Goal: Information Seeking & Learning: Understand process/instructions

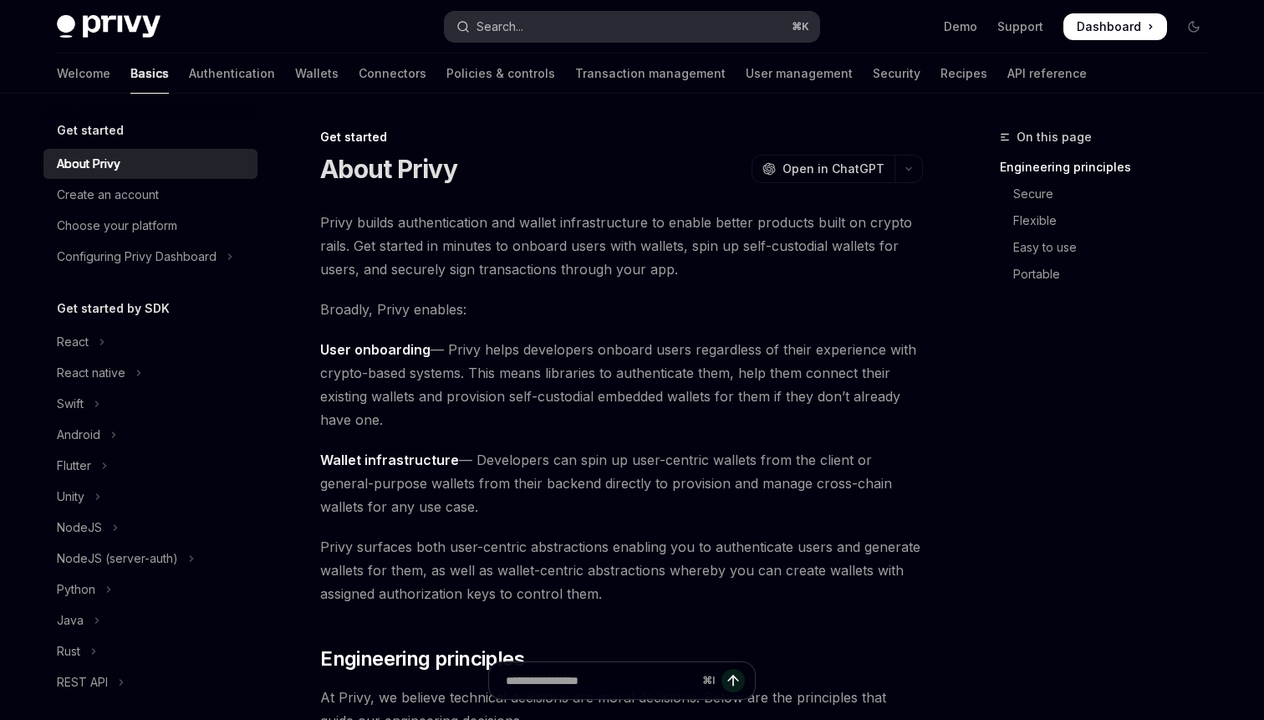
click at [585, 34] on button "Search... ⌘ K" at bounding box center [632, 27] width 374 height 30
type textarea "*"
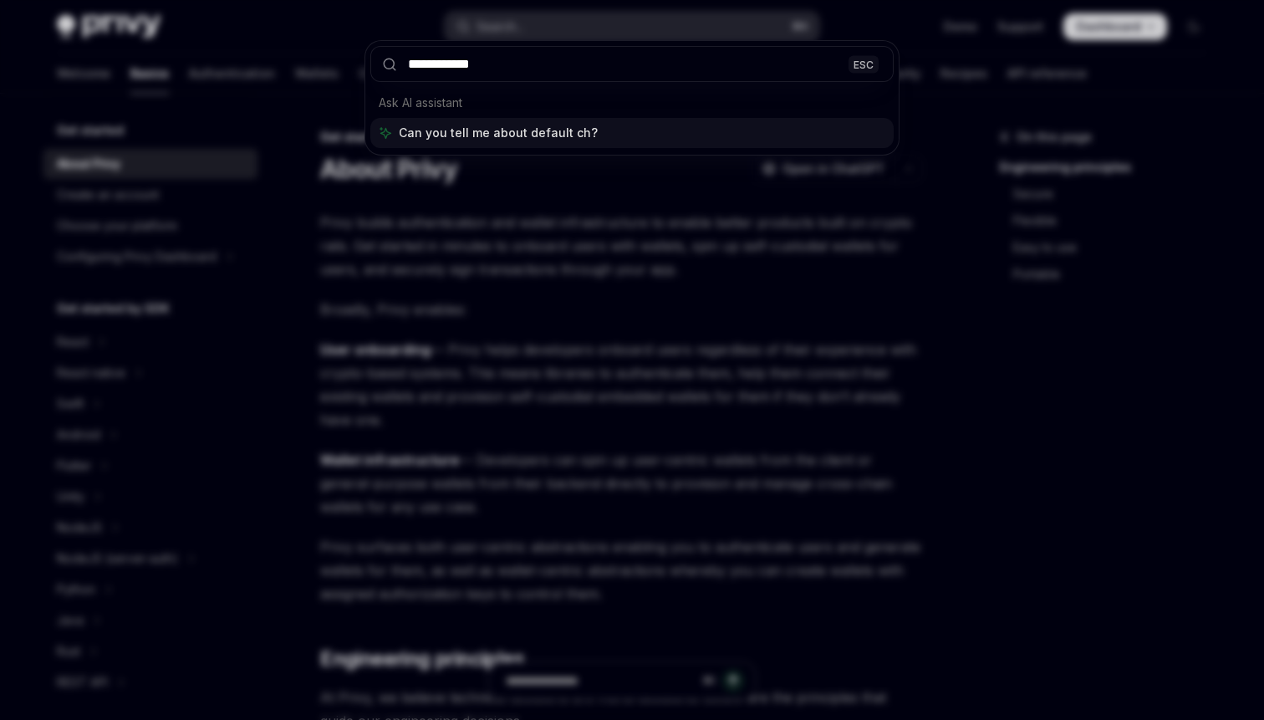
type input "**********"
type textarea "*"
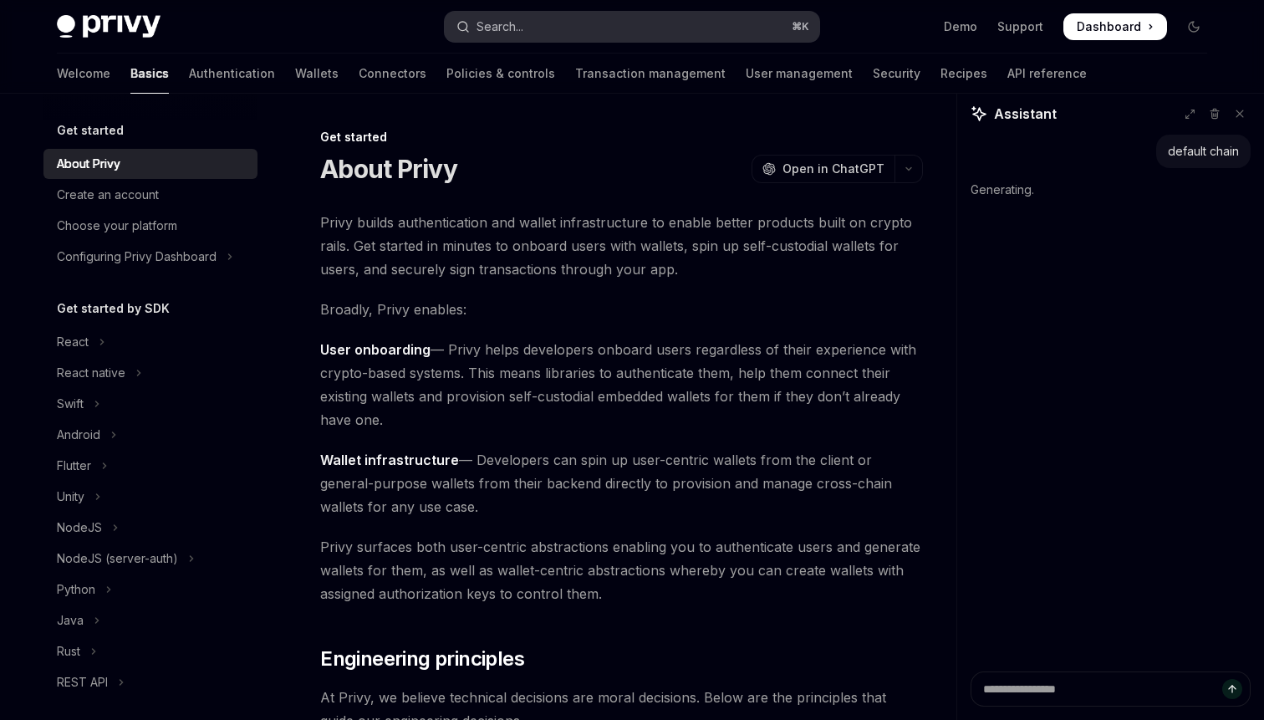
click at [555, 23] on button "Search... ⌘ K" at bounding box center [632, 27] width 374 height 30
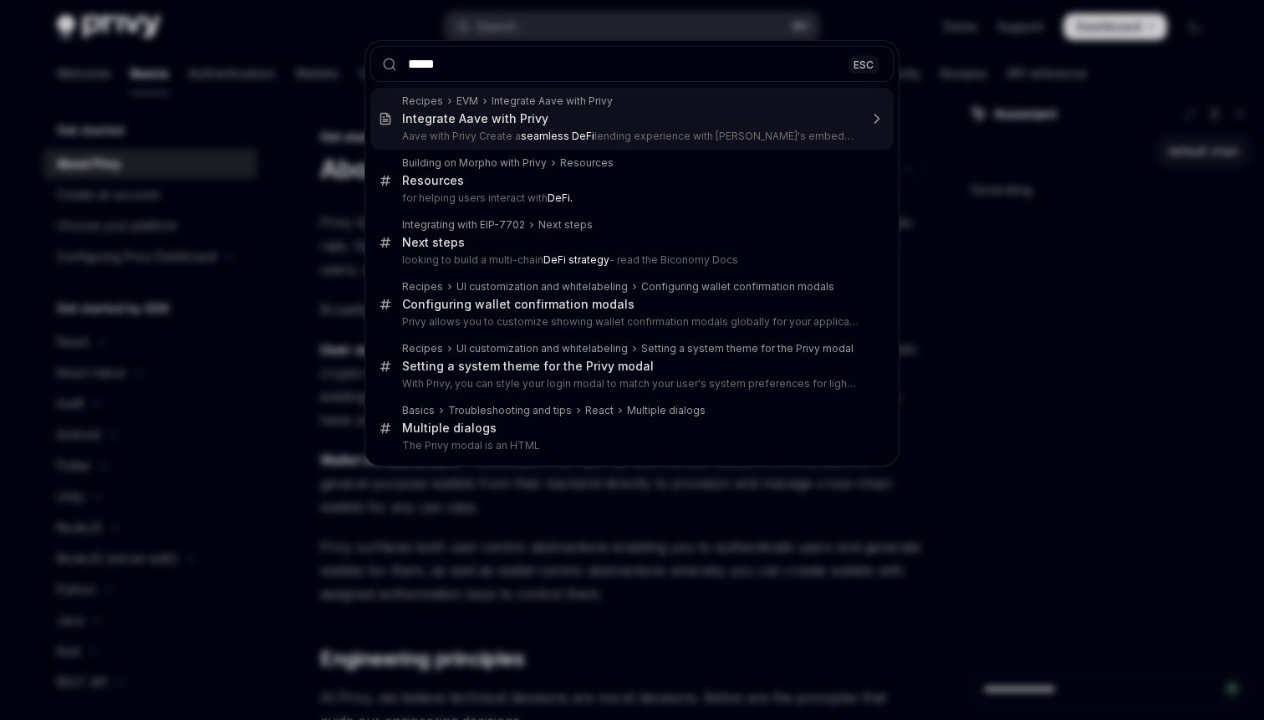
type input "******"
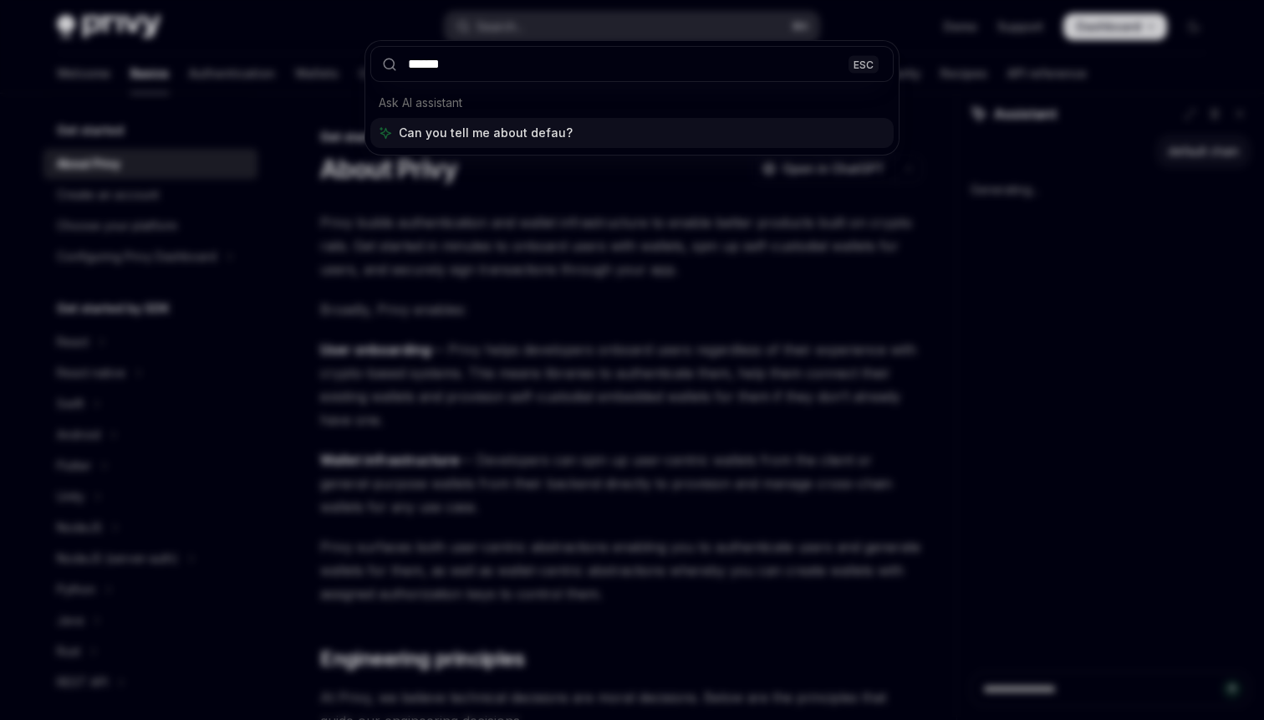
type textarea "*"
type input "**********"
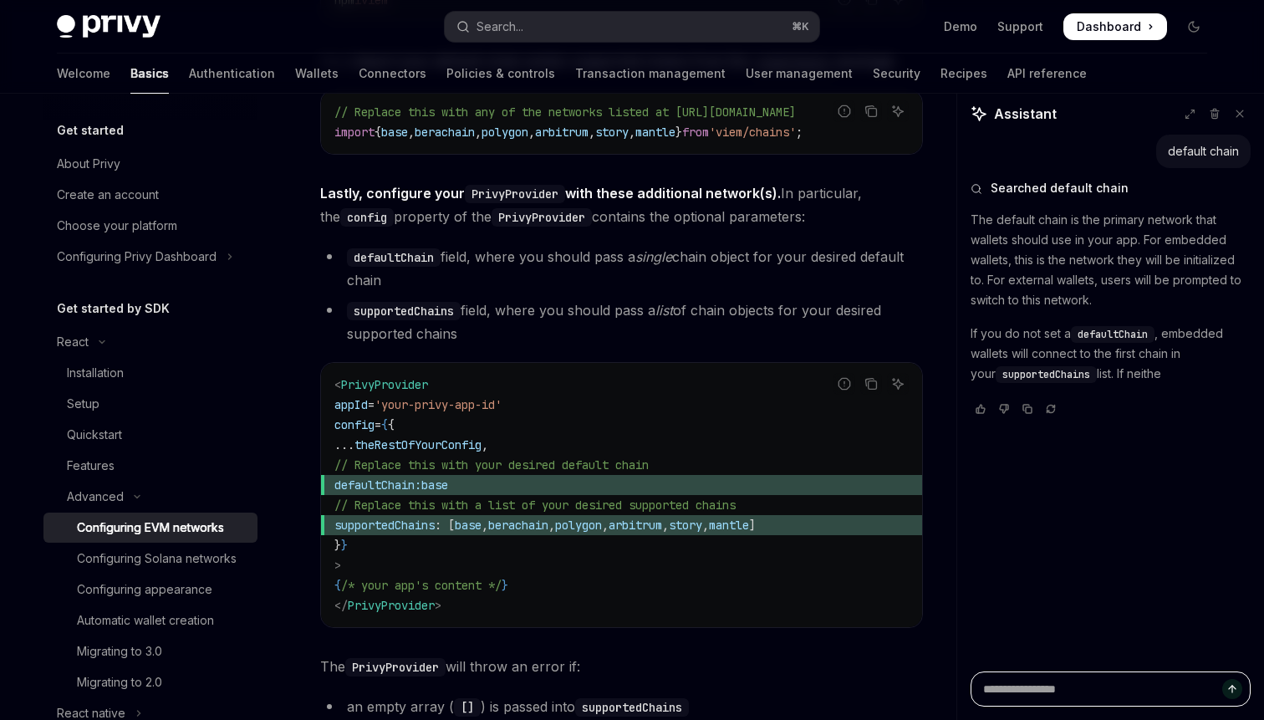
scroll to position [2061, 0]
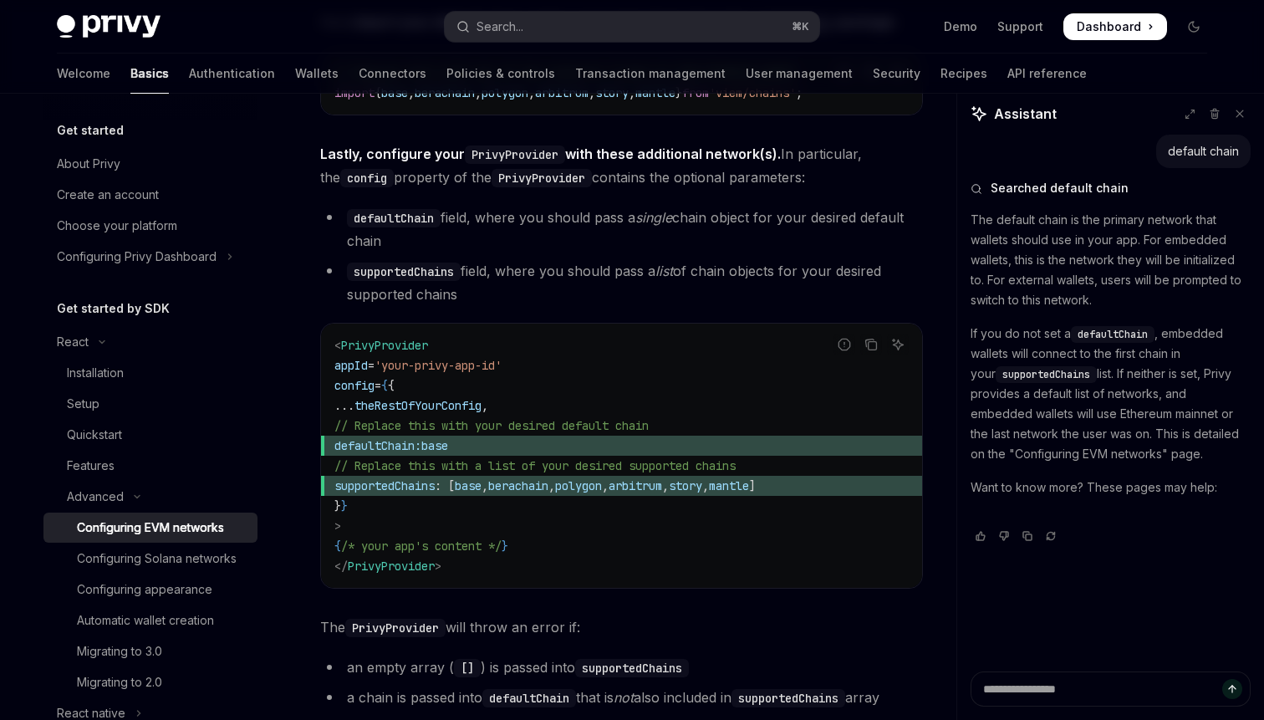
drag, startPoint x: 532, startPoint y: 447, endPoint x: 366, endPoint y: 447, distance: 165.5
click at [366, 447] on span "defaultChain: base" at bounding box center [621, 445] width 574 height 20
type textarea "*"
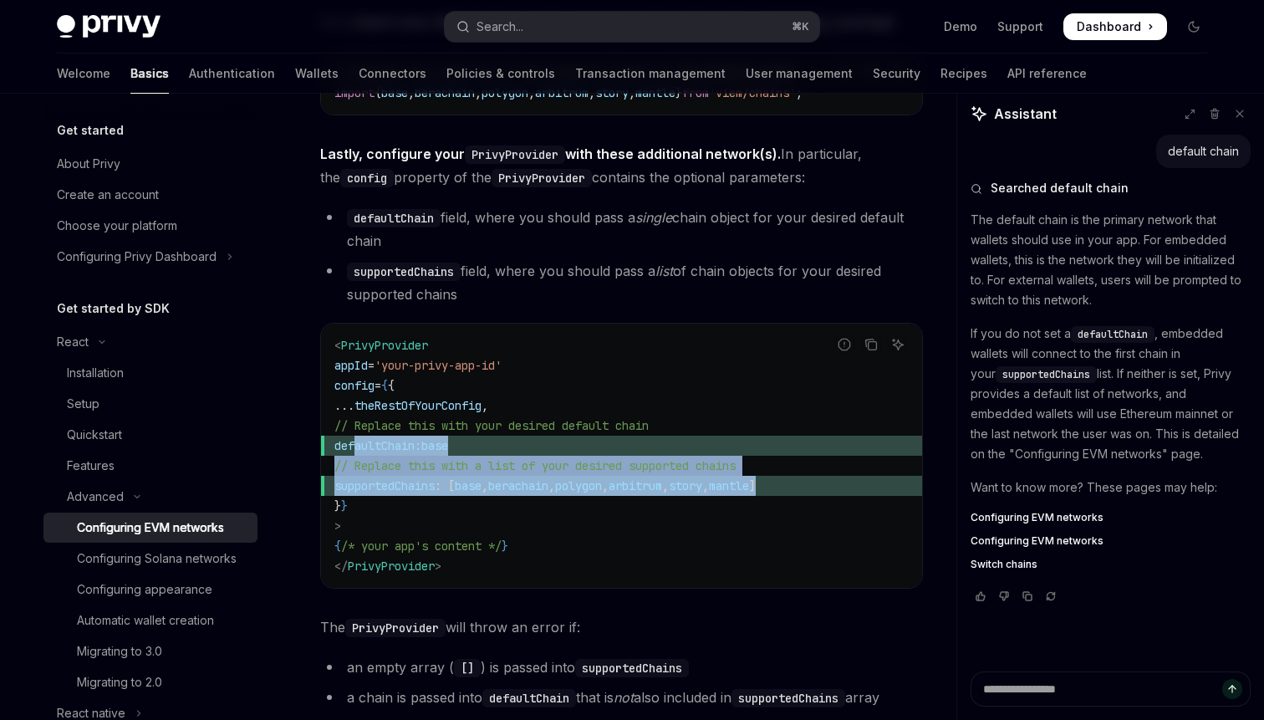
drag, startPoint x: 878, startPoint y: 487, endPoint x: 358, endPoint y: 456, distance: 521.6
click at [358, 456] on code "< PrivyProvider appId = 'your-privy-app-id' config = { { ... theRestOfYourConfi…" at bounding box center [621, 455] width 574 height 241
copy code "defaultChain: base // Replace this with a list of your desired supported chains…"
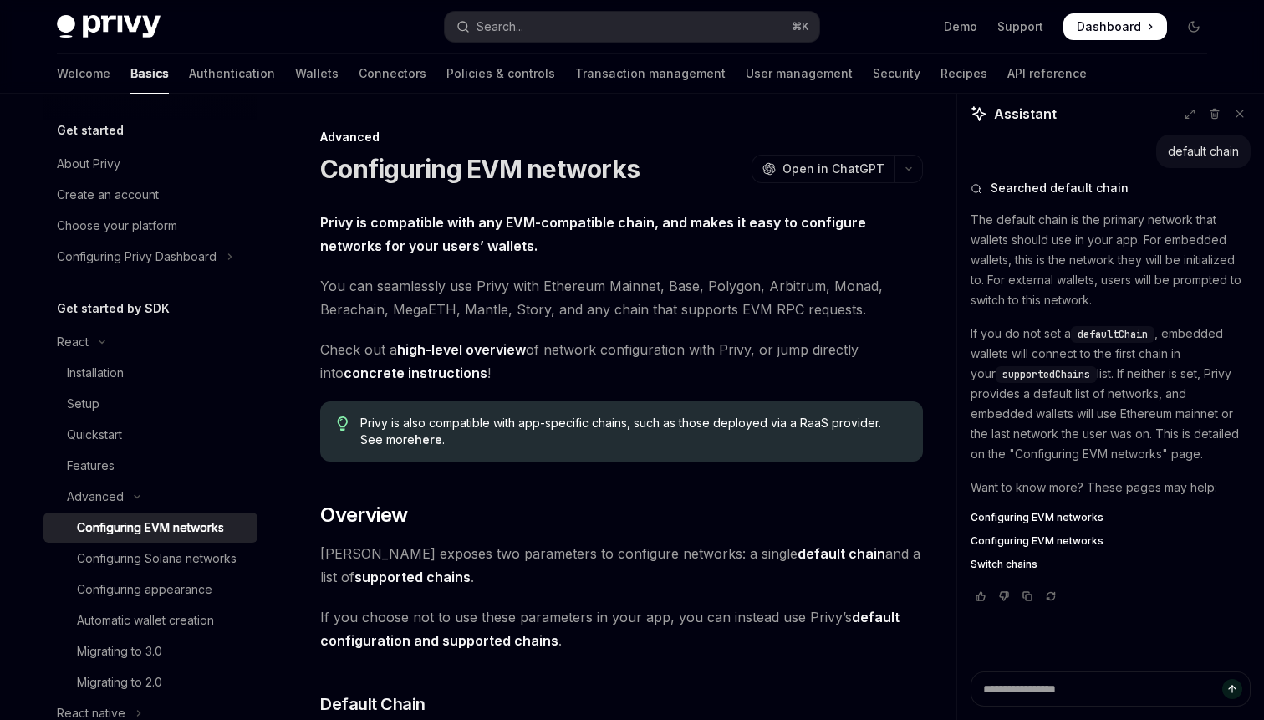
scroll to position [2939, 0]
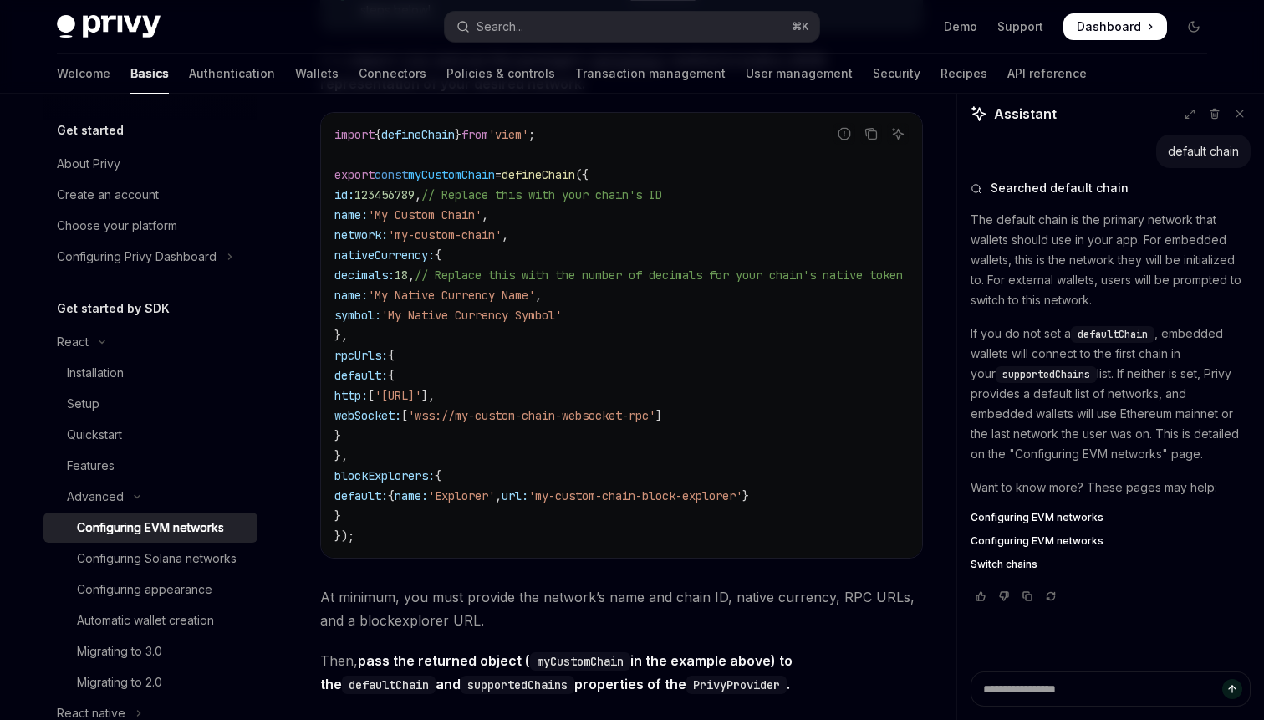
drag, startPoint x: 389, startPoint y: 457, endPoint x: 338, endPoint y: 367, distance: 104.1
click at [338, 367] on code "import { defineChain } from 'viem' ; export const myCustomChain = defineChain (…" at bounding box center [638, 335] width 608 height 421
copy code "rpcUrls: { default: { http: [ '[URL]' ], webSocket: [ 'wss://my-custom-chain-we…"
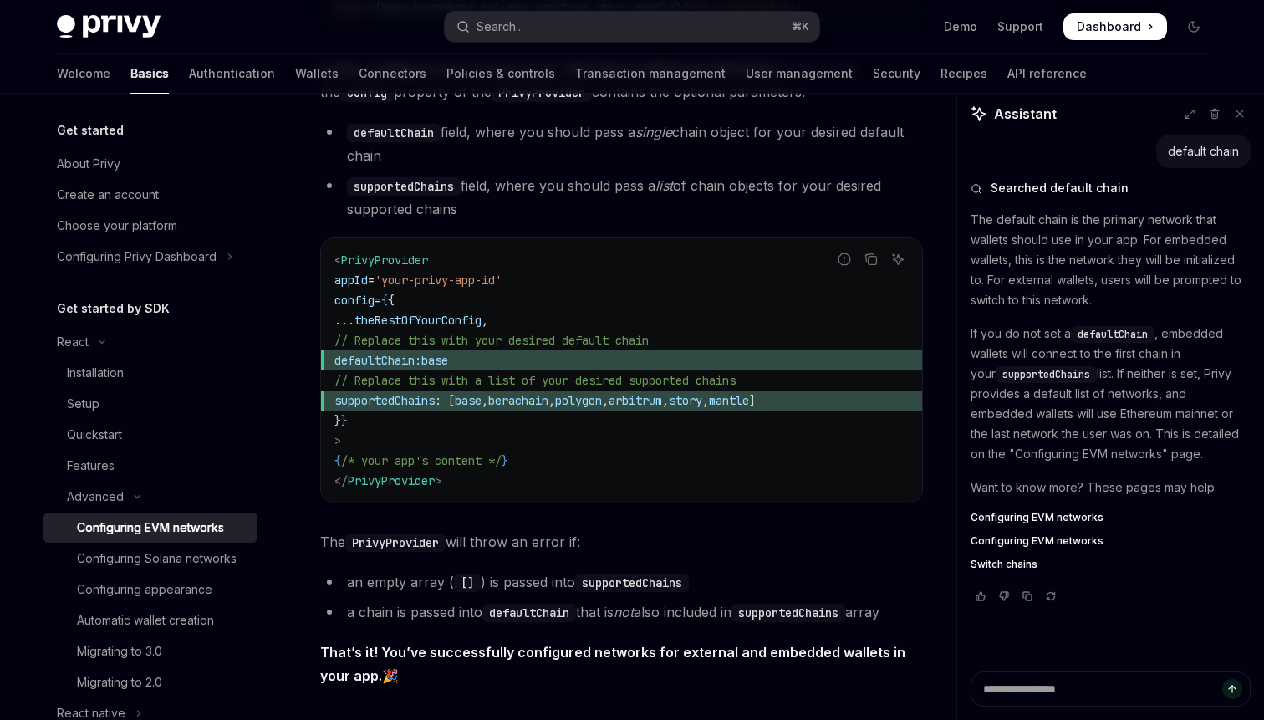
scroll to position [2201, 0]
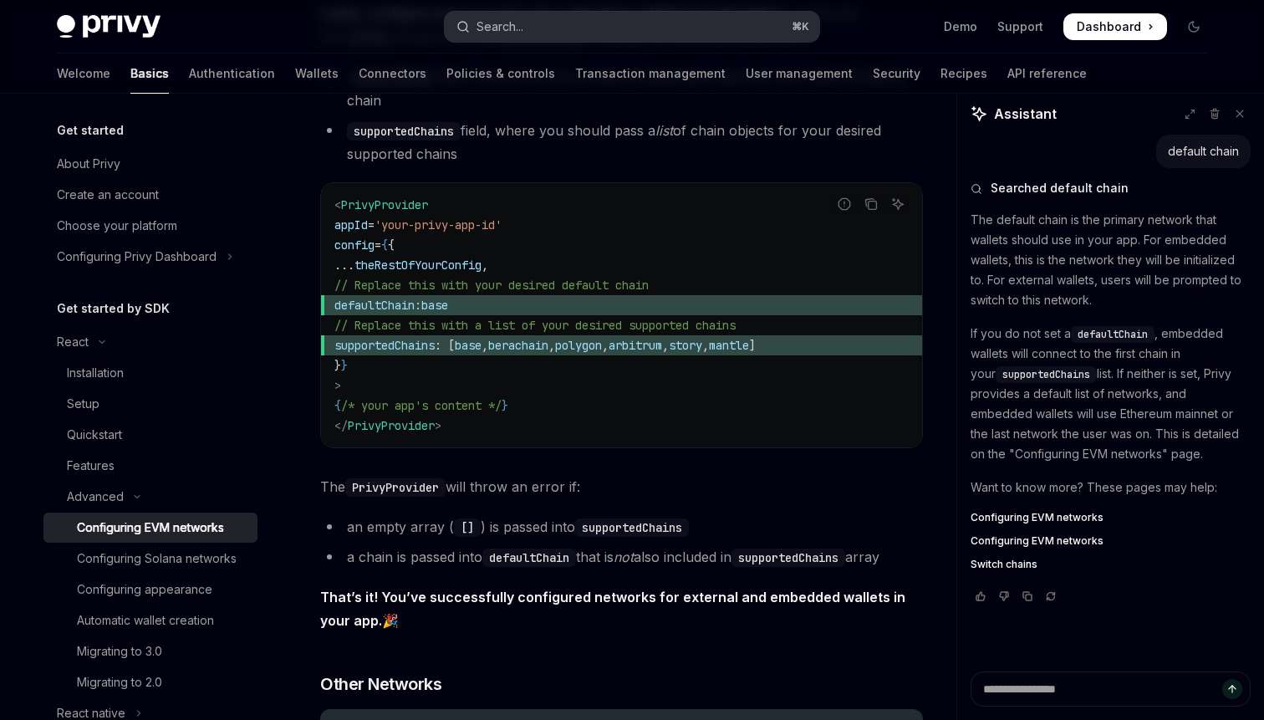
click at [501, 33] on div "Search..." at bounding box center [499, 27] width 47 height 20
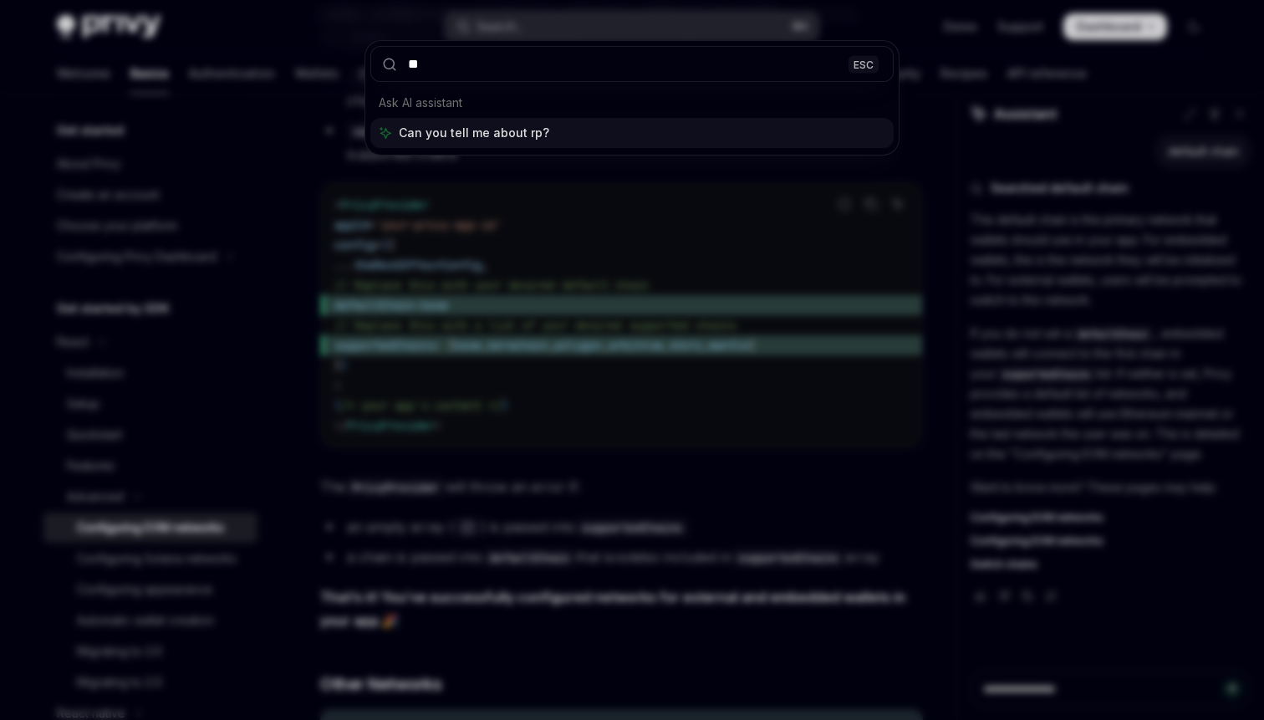
type input "***"
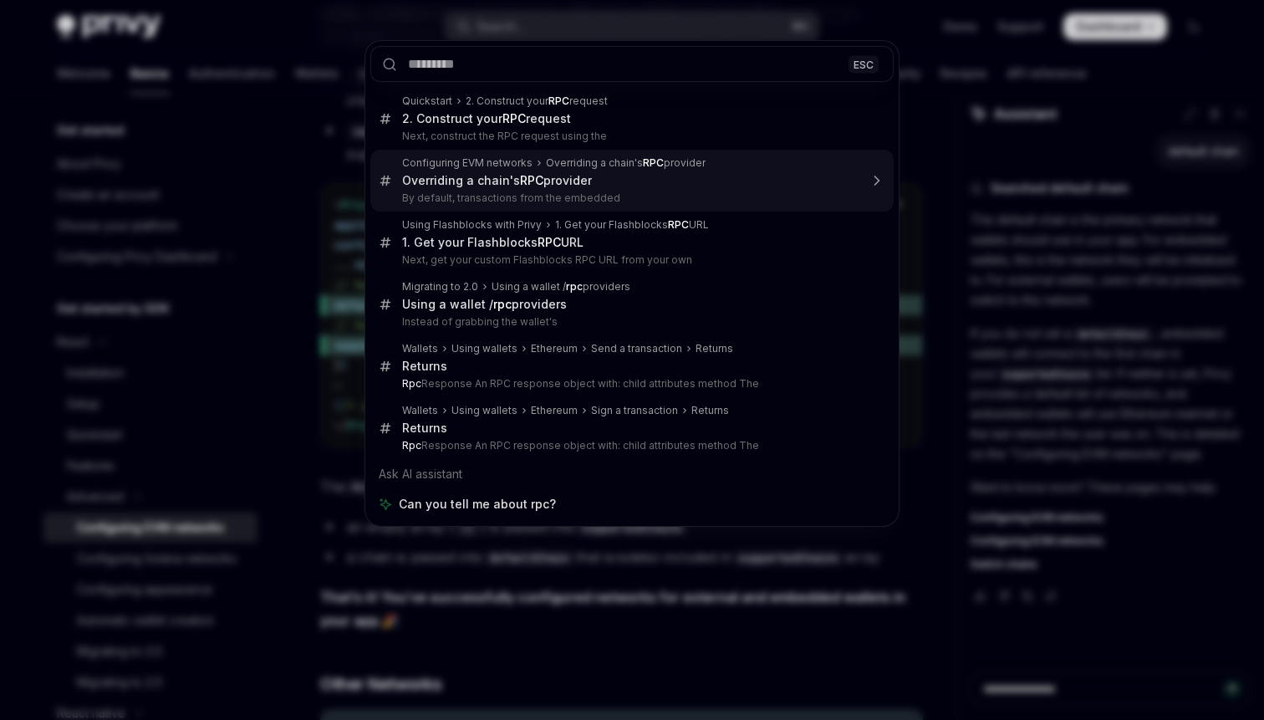
type textarea "*"
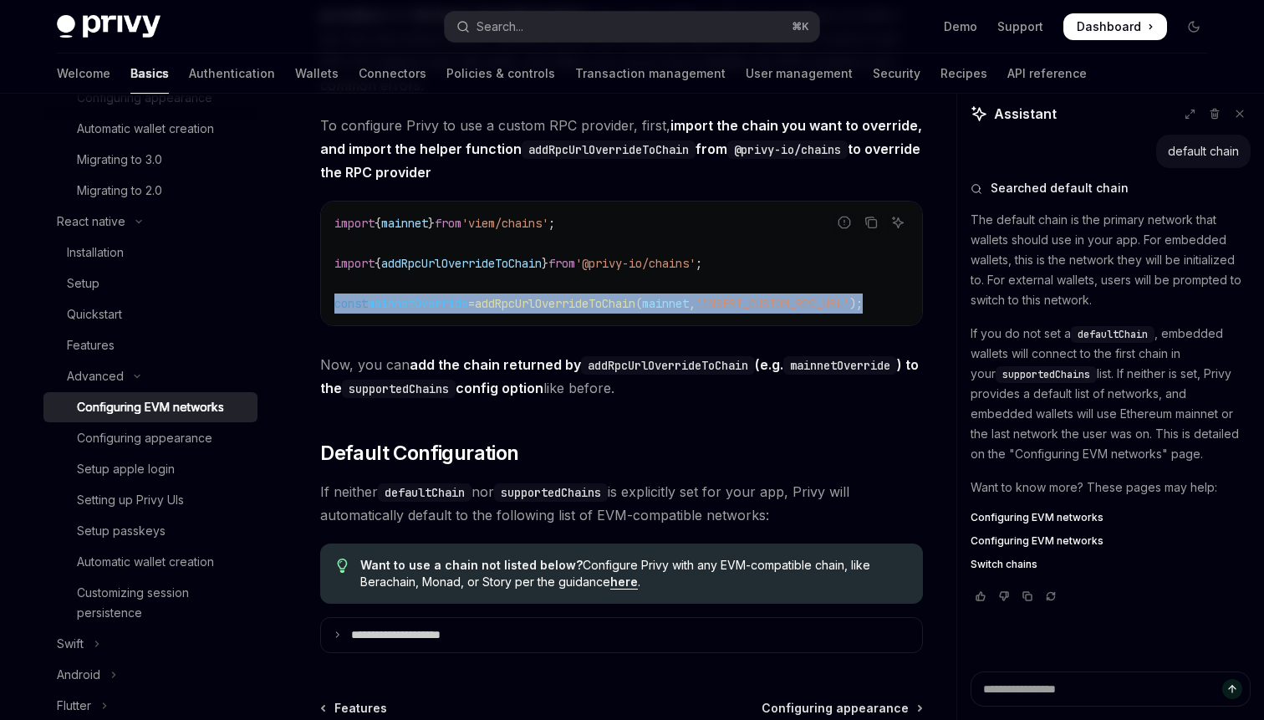
drag, startPoint x: 887, startPoint y: 323, endPoint x: 317, endPoint y: 325, distance: 570.0
copy span "const mainnetOverride = addRpcUrlOverrideToChain ( mainnet , 'INSERT_CUSTOM_RPC…"
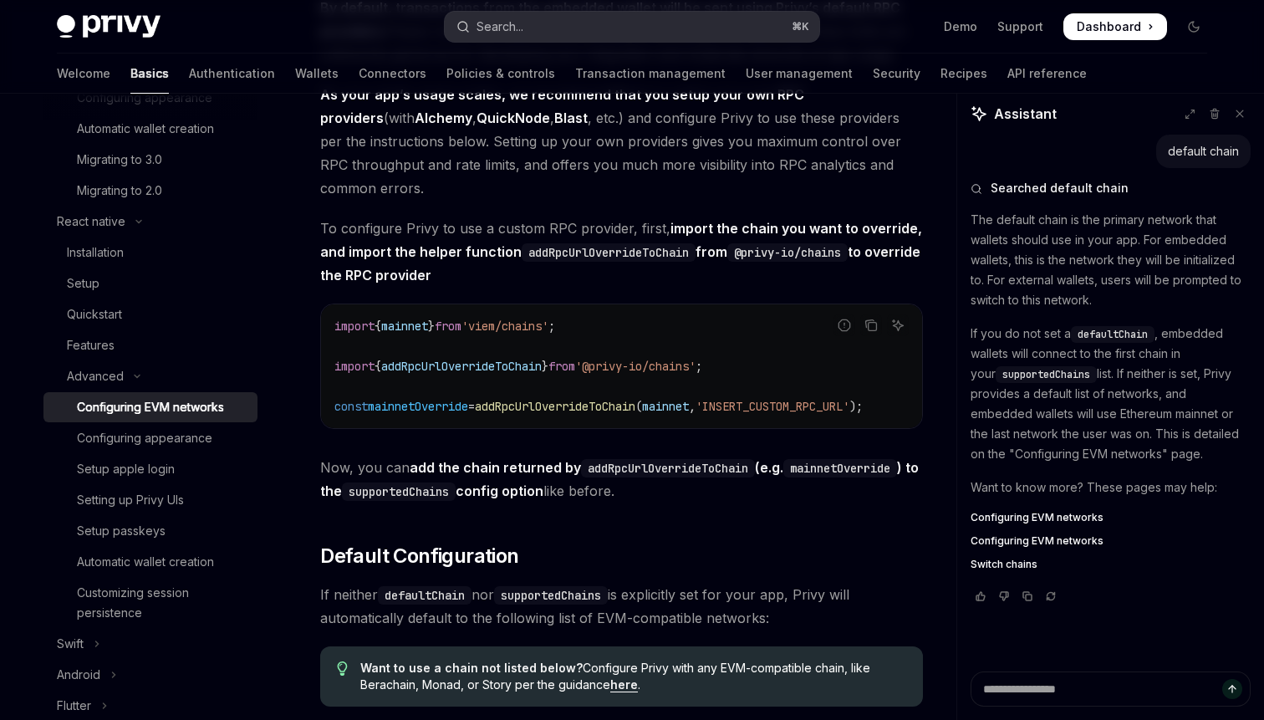
scroll to position [1977, 0]
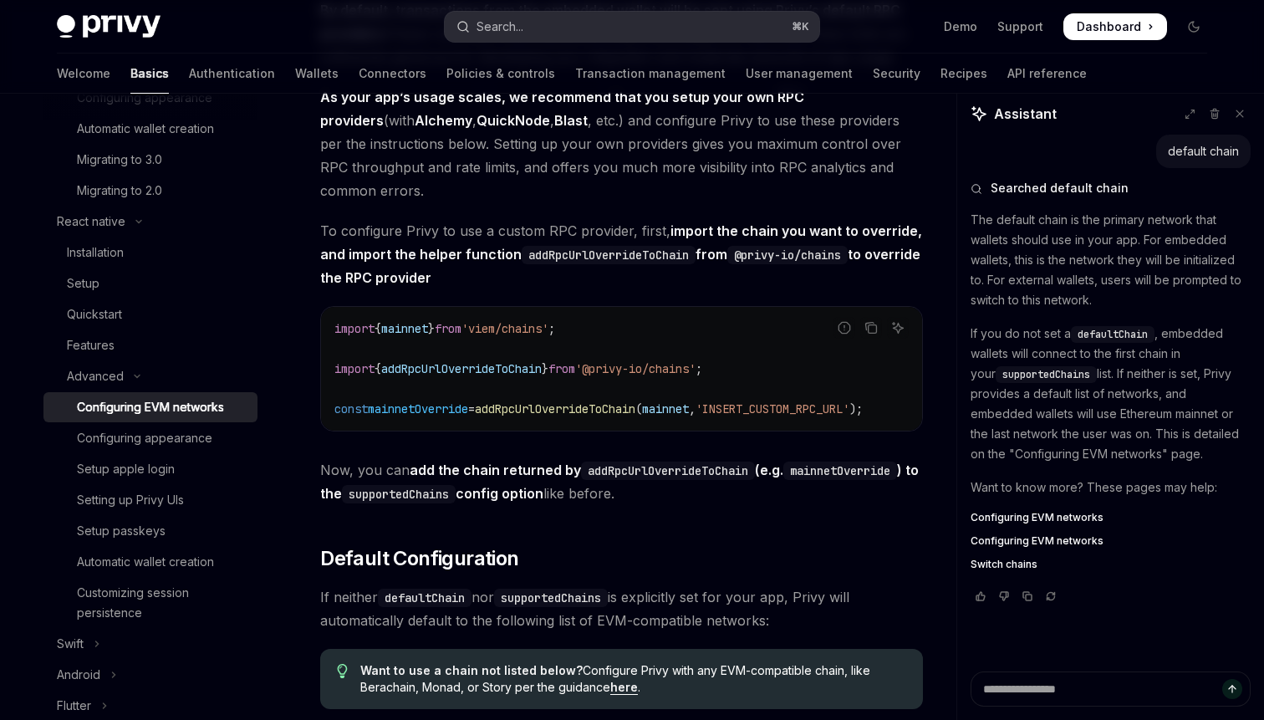
click at [511, 23] on div "Search..." at bounding box center [499, 27] width 47 height 20
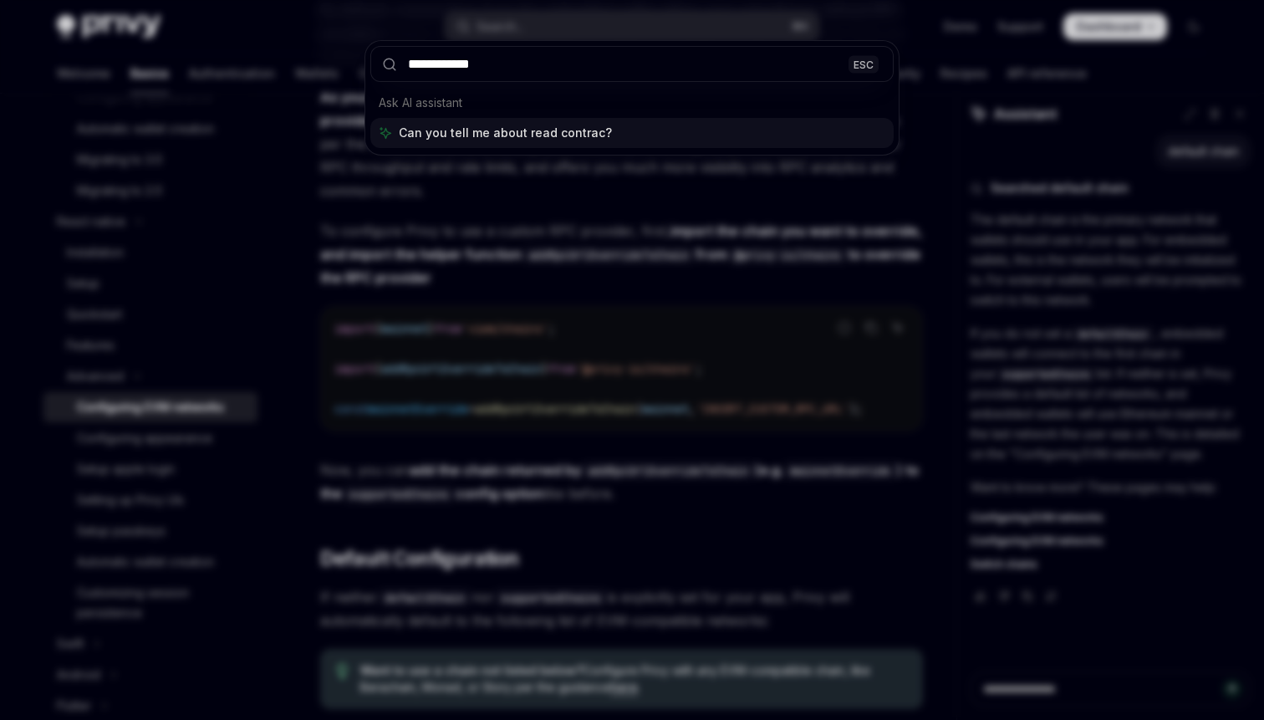
type input "**********"
type textarea "*"
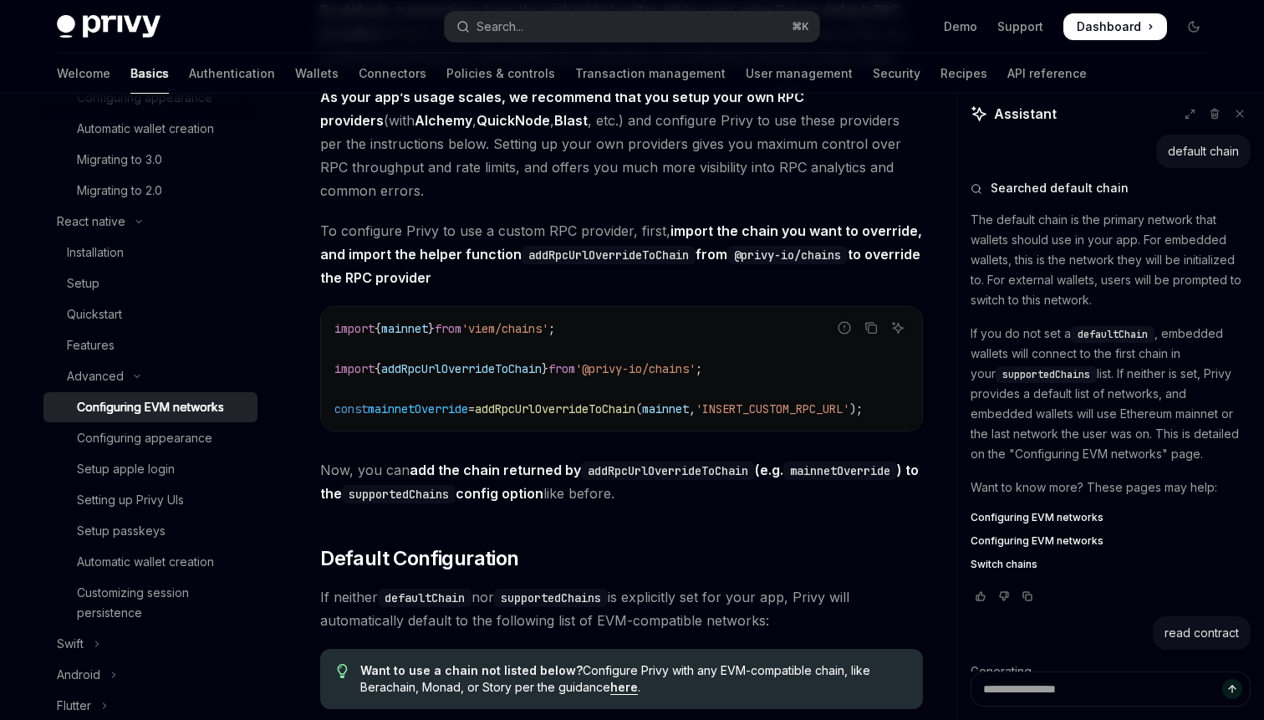
click at [489, 45] on div "Privy Docs home page Search... ⌘ K Demo Support Dashboard Dashboard Search..." at bounding box center [632, 26] width 1150 height 53
click at [489, 43] on div "Privy Docs home page Search... ⌘ K Demo Support Dashboard Dashboard Search..." at bounding box center [632, 26] width 1150 height 53
click at [488, 29] on div "Search..." at bounding box center [499, 27] width 47 height 20
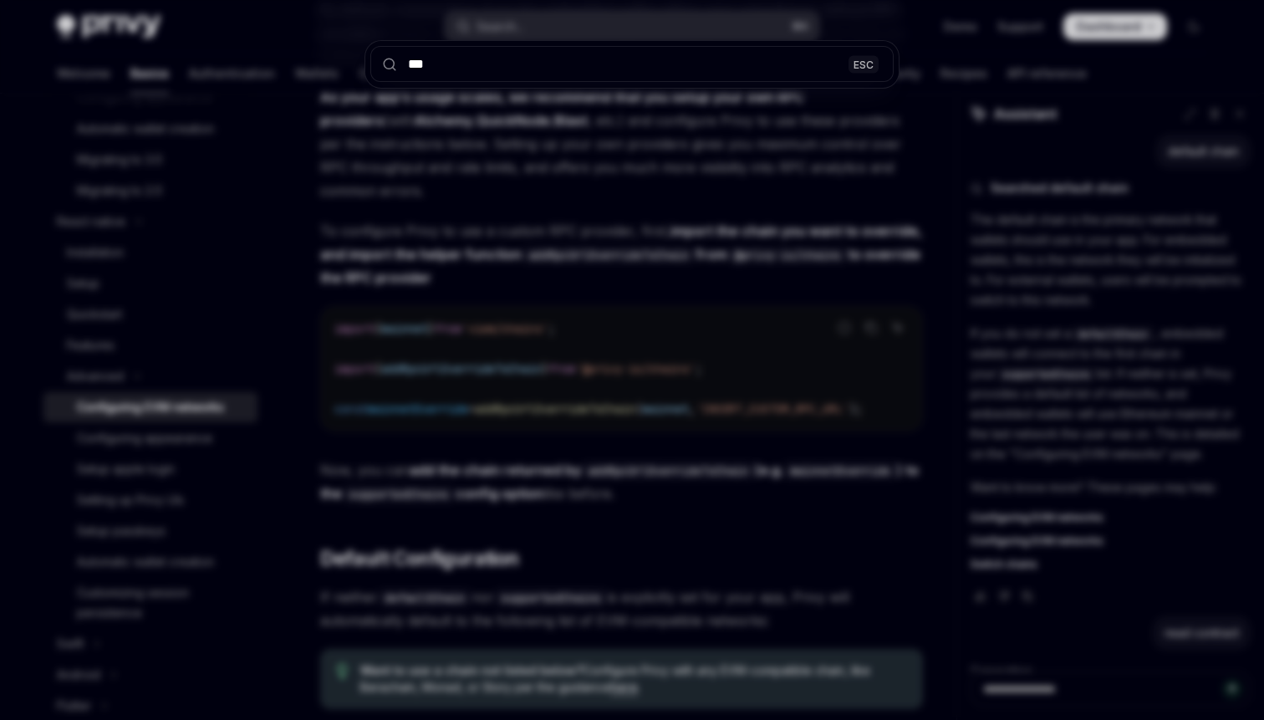
type input "****"
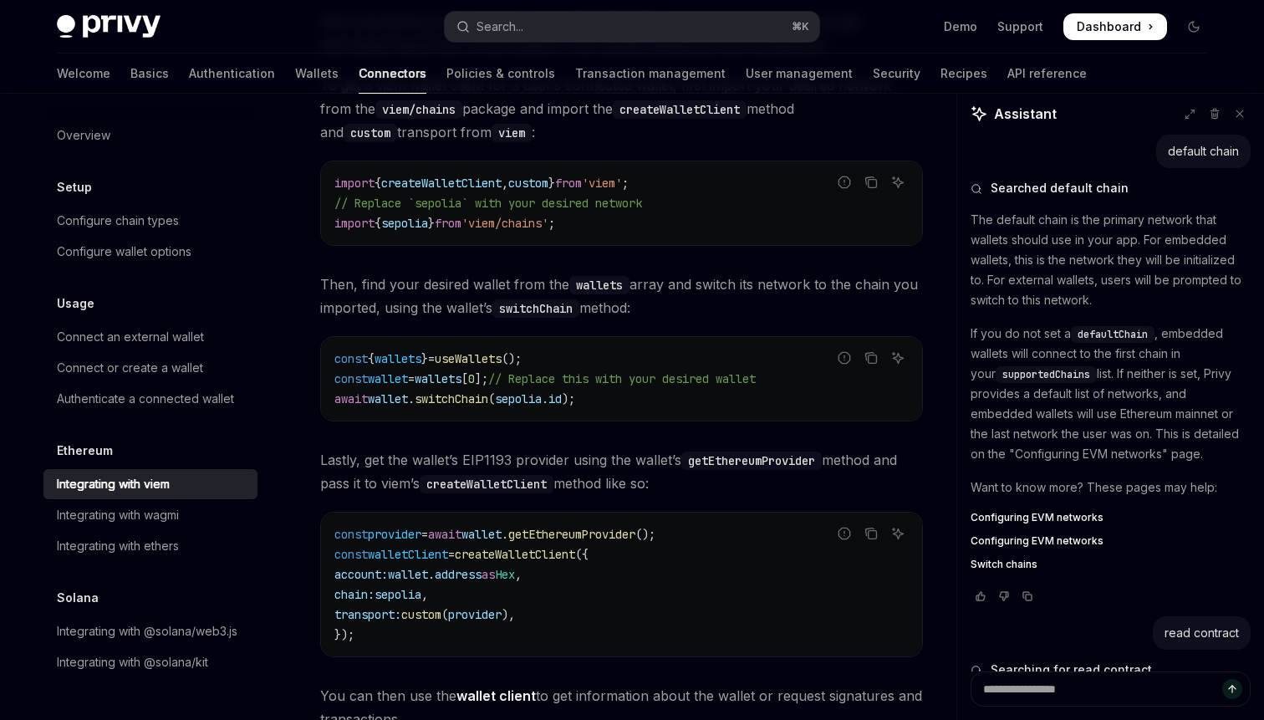
scroll to position [202, 0]
drag, startPoint x: 602, startPoint y: 406, endPoint x: 335, endPoint y: 402, distance: 266.6
click at [335, 402] on code "const { wallets } = useWallets (); const wallet = wallets [ 0 ]; // Replace thi…" at bounding box center [621, 377] width 574 height 60
copy span "await wallet . switchChain ( sepolia . id );"
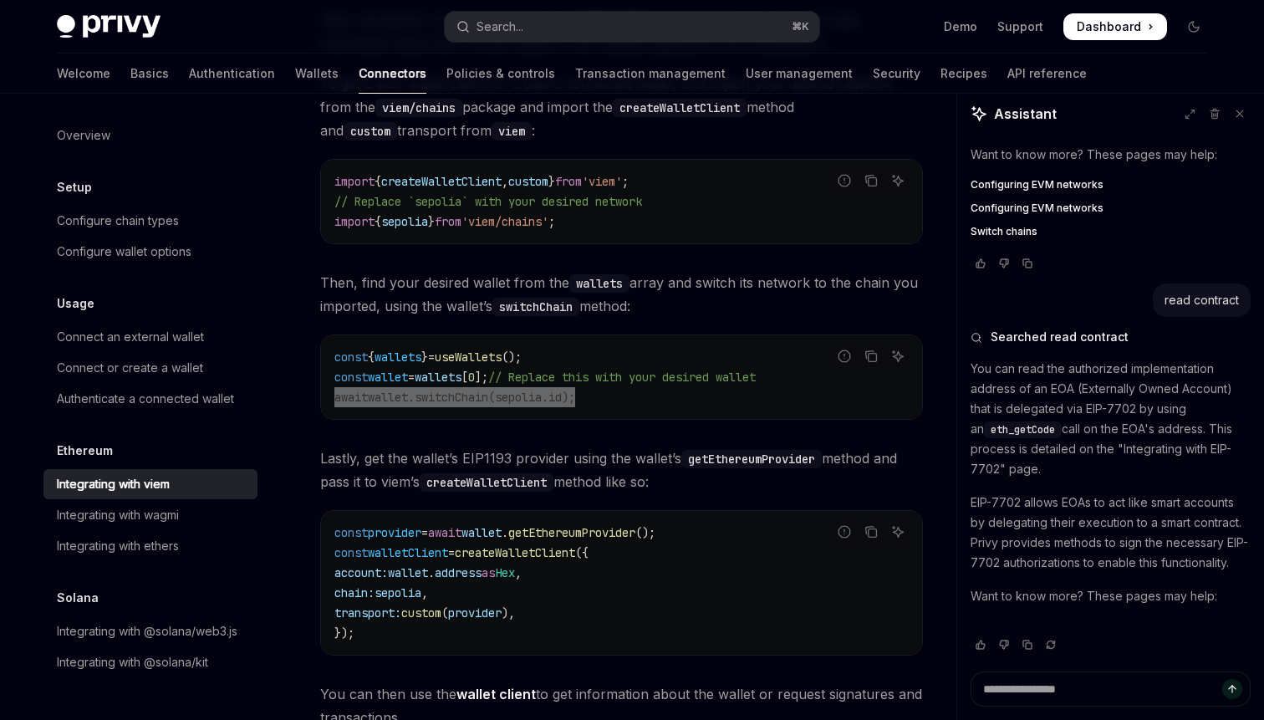
scroll to position [346, 0]
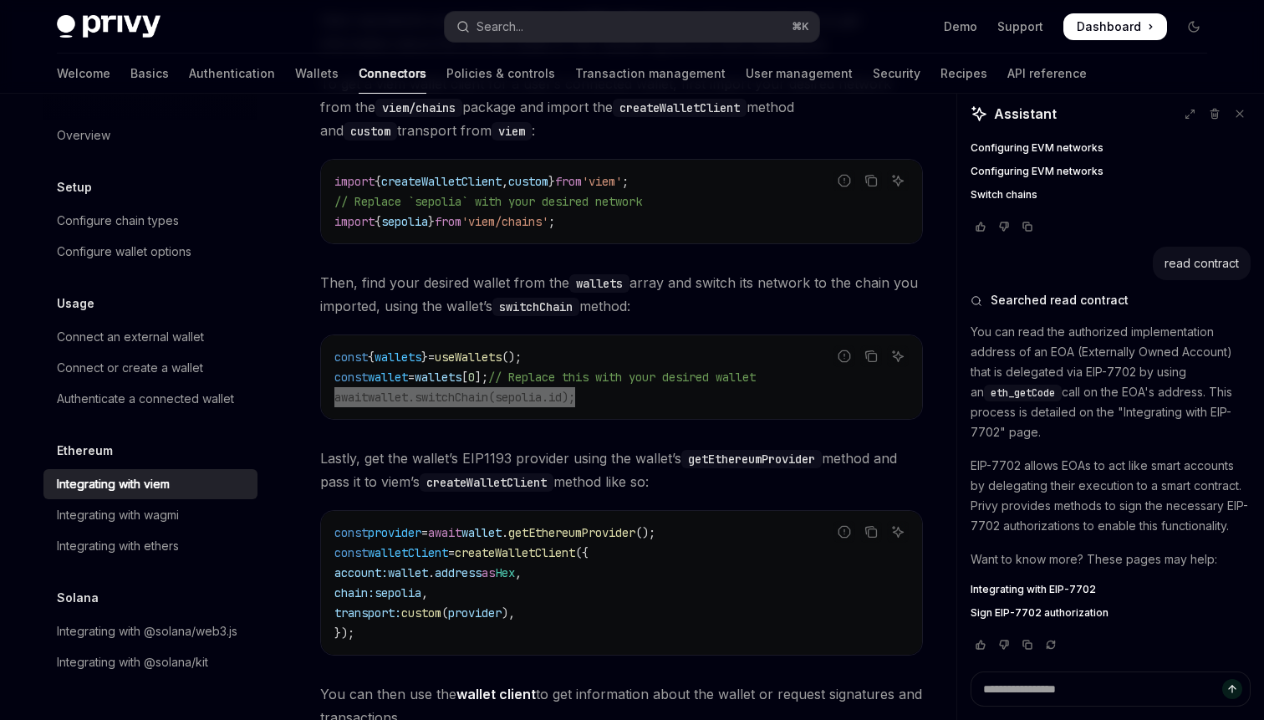
type textarea "*"
